Goal: Obtain resource: Download file/media

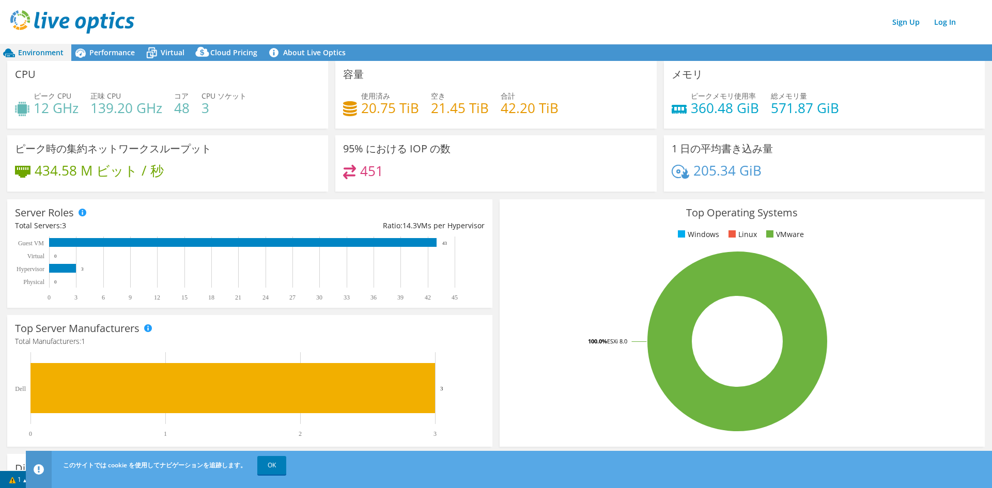
click at [482, 29] on div "Sign Up Log In" at bounding box center [506, 21] width 992 height 23
click at [38, 85] on div "CPU ピーク CPU 12 GHz 正味 CPU 139.20 GHz コア 48 CPU ソケット 3" at bounding box center [167, 95] width 321 height 68
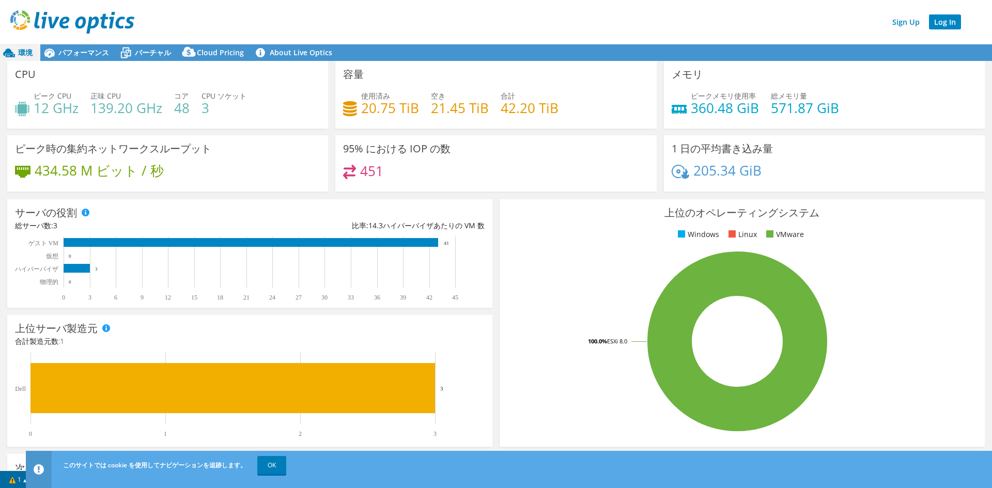
click at [952, 25] on link "Log In" at bounding box center [945, 21] width 32 height 15
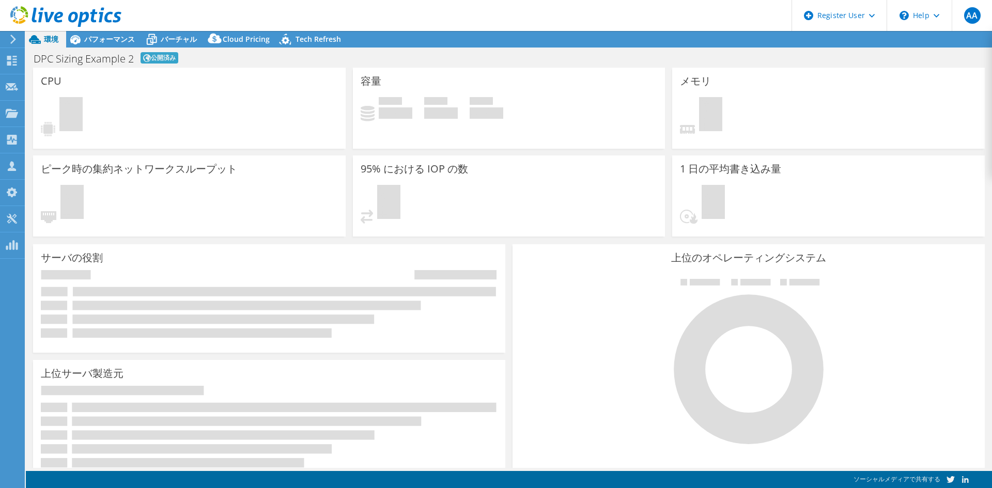
select select "Tokyo"
select select "USD"
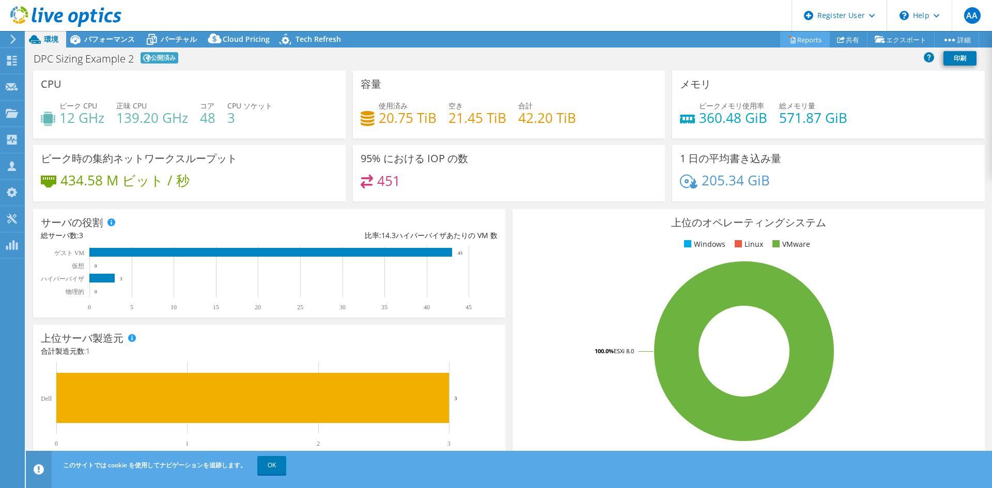
click at [822, 45] on link "Reports" at bounding box center [805, 40] width 50 height 16
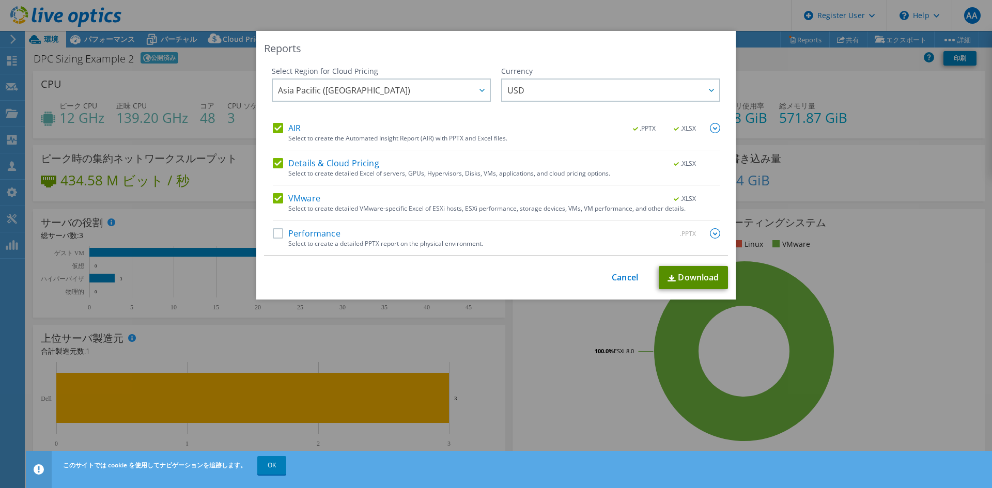
click at [698, 279] on link "Download" at bounding box center [692, 277] width 69 height 23
